Goal: Task Accomplishment & Management: Complete application form

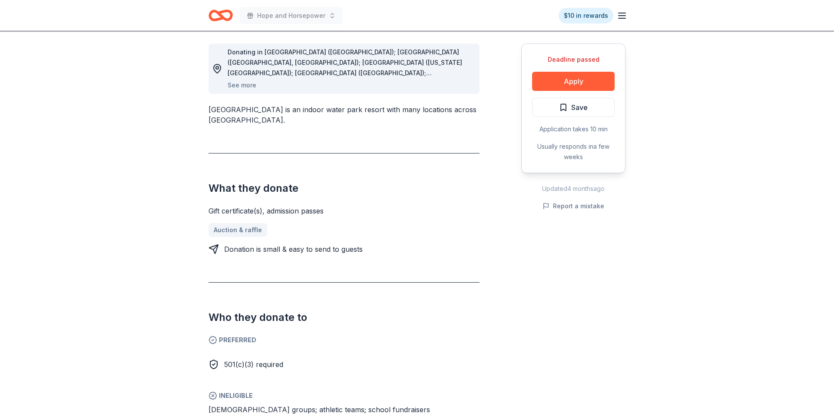
scroll to position [242, 0]
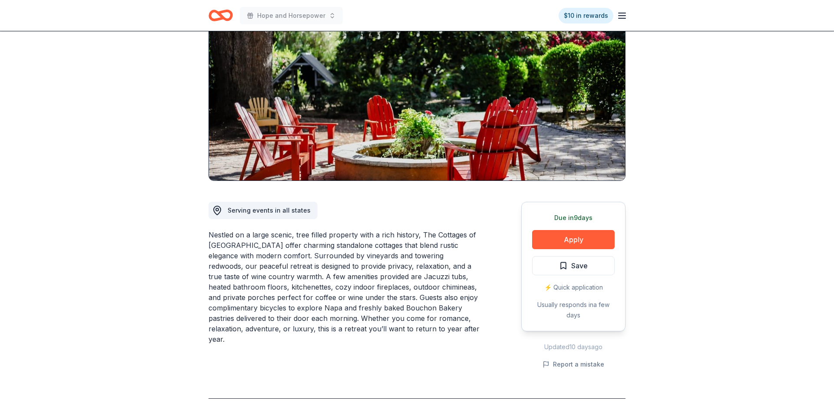
scroll to position [107, 0]
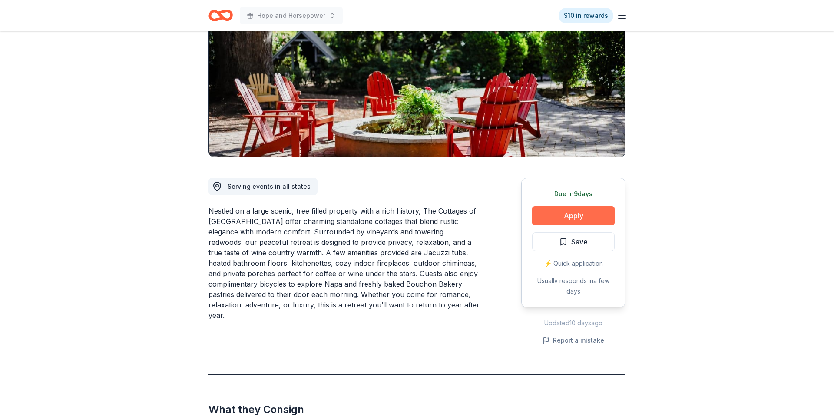
click at [573, 217] on button "Apply" at bounding box center [573, 215] width 83 height 19
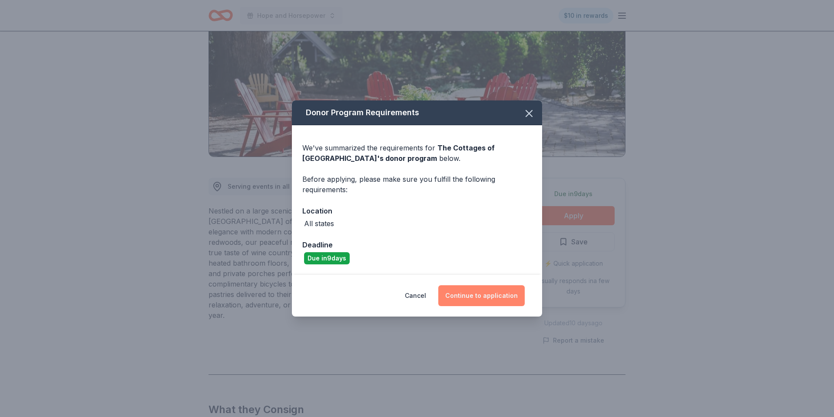
click at [491, 295] on button "Continue to application" at bounding box center [481, 295] width 86 height 21
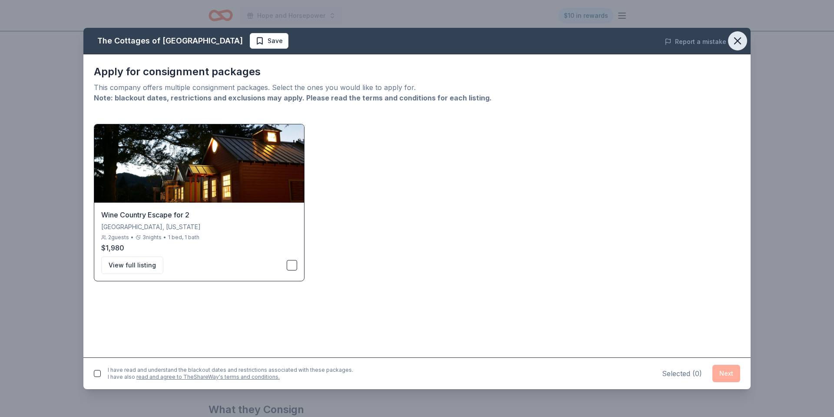
click at [742, 36] on icon "button" at bounding box center [738, 41] width 12 height 12
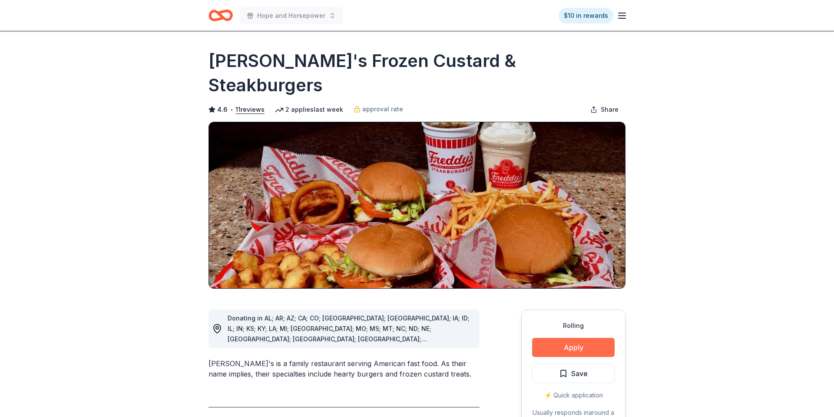
click at [569, 333] on button "Apply" at bounding box center [573, 347] width 83 height 19
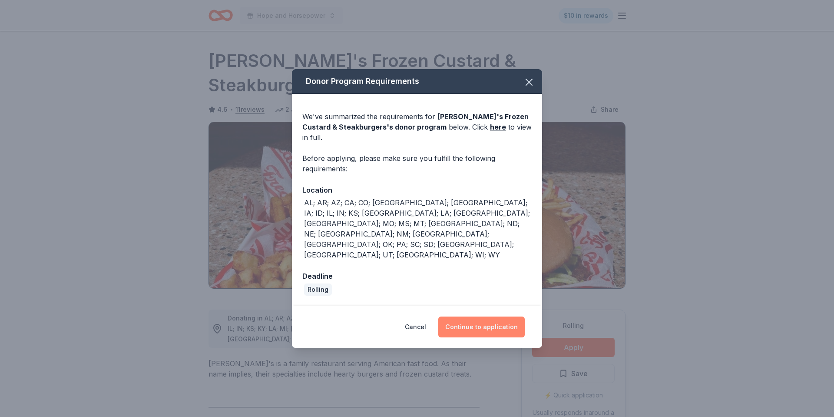
click at [481, 316] on button "Continue to application" at bounding box center [481, 326] width 86 height 21
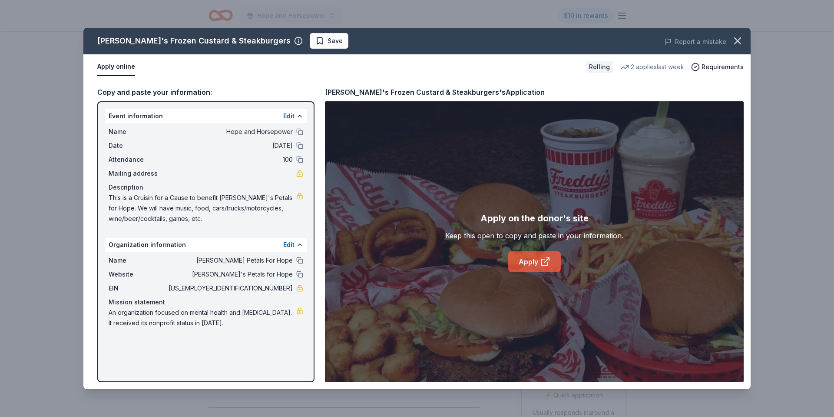
click at [537, 258] on link "Apply" at bounding box center [534, 261] width 53 height 21
